Goal: Navigation & Orientation: Find specific page/section

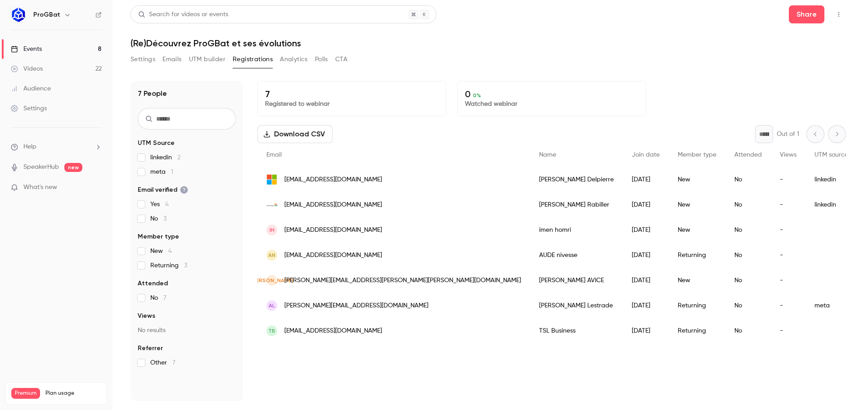
click at [60, 47] on link "Events 8" at bounding box center [56, 49] width 112 height 20
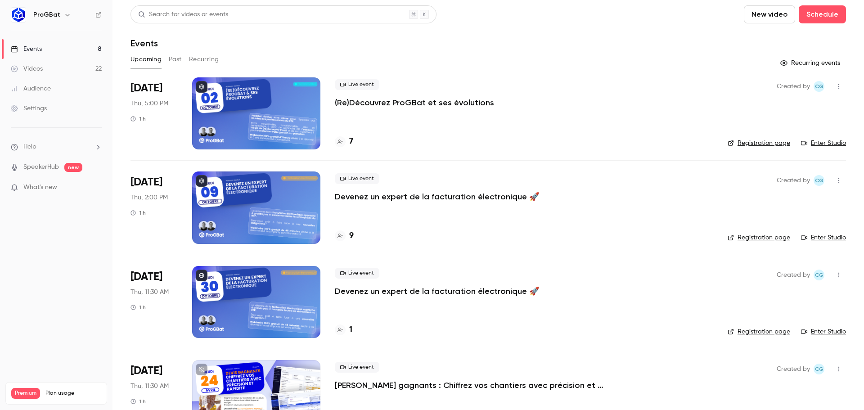
click at [175, 62] on button "Past" at bounding box center [175, 59] width 13 height 14
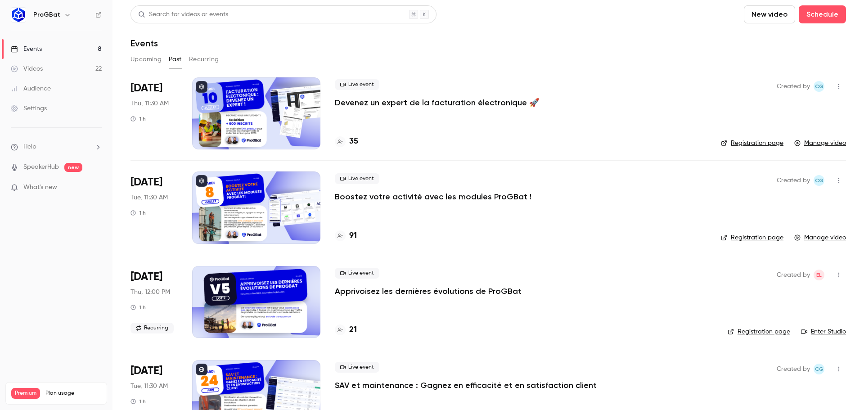
click at [150, 62] on button "Upcoming" at bounding box center [145, 59] width 31 height 14
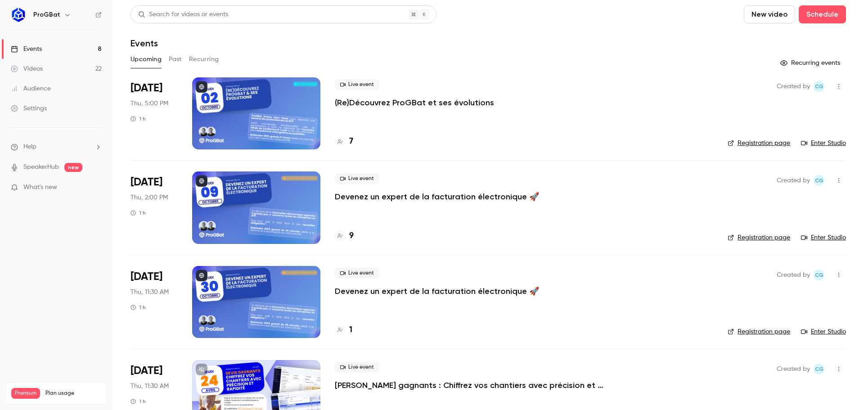
click at [199, 56] on button "Recurring" at bounding box center [204, 59] width 30 height 14
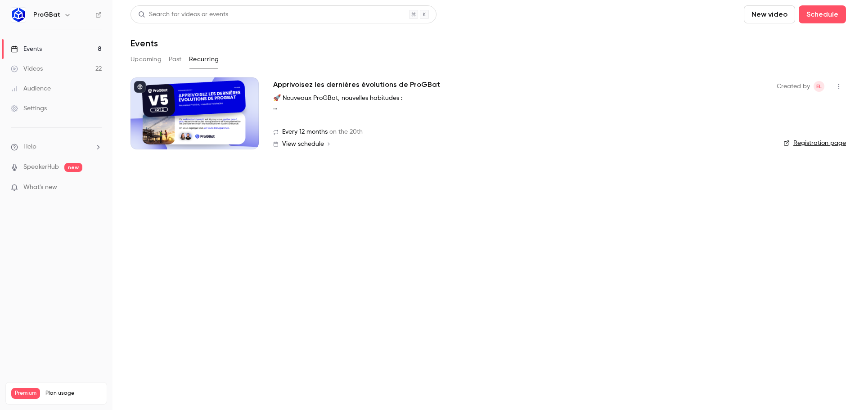
click at [151, 63] on button "Upcoming" at bounding box center [145, 59] width 31 height 14
